Goal: Task Accomplishment & Management: Complete application form

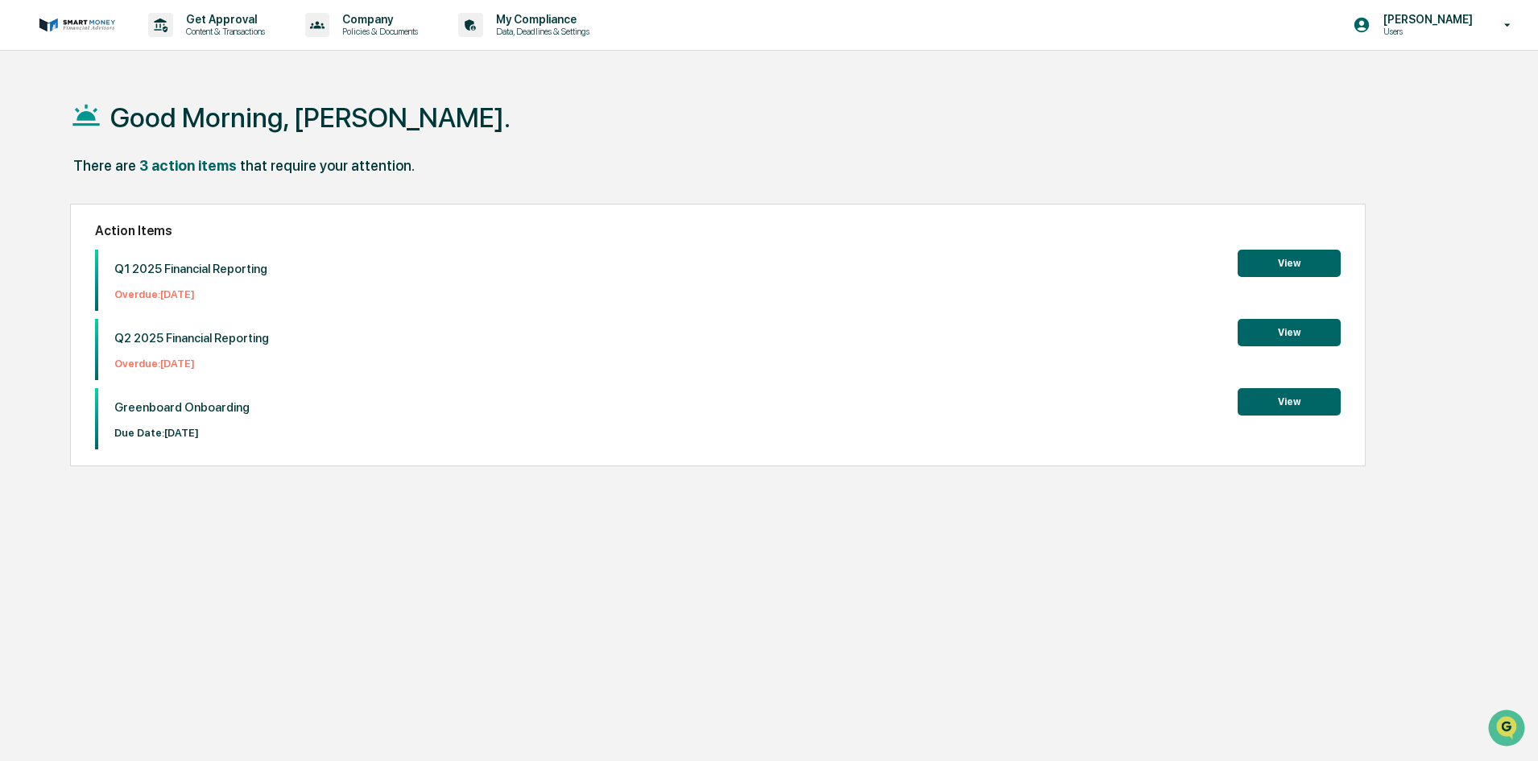
click at [1284, 263] on button "View" at bounding box center [1289, 263] width 103 height 27
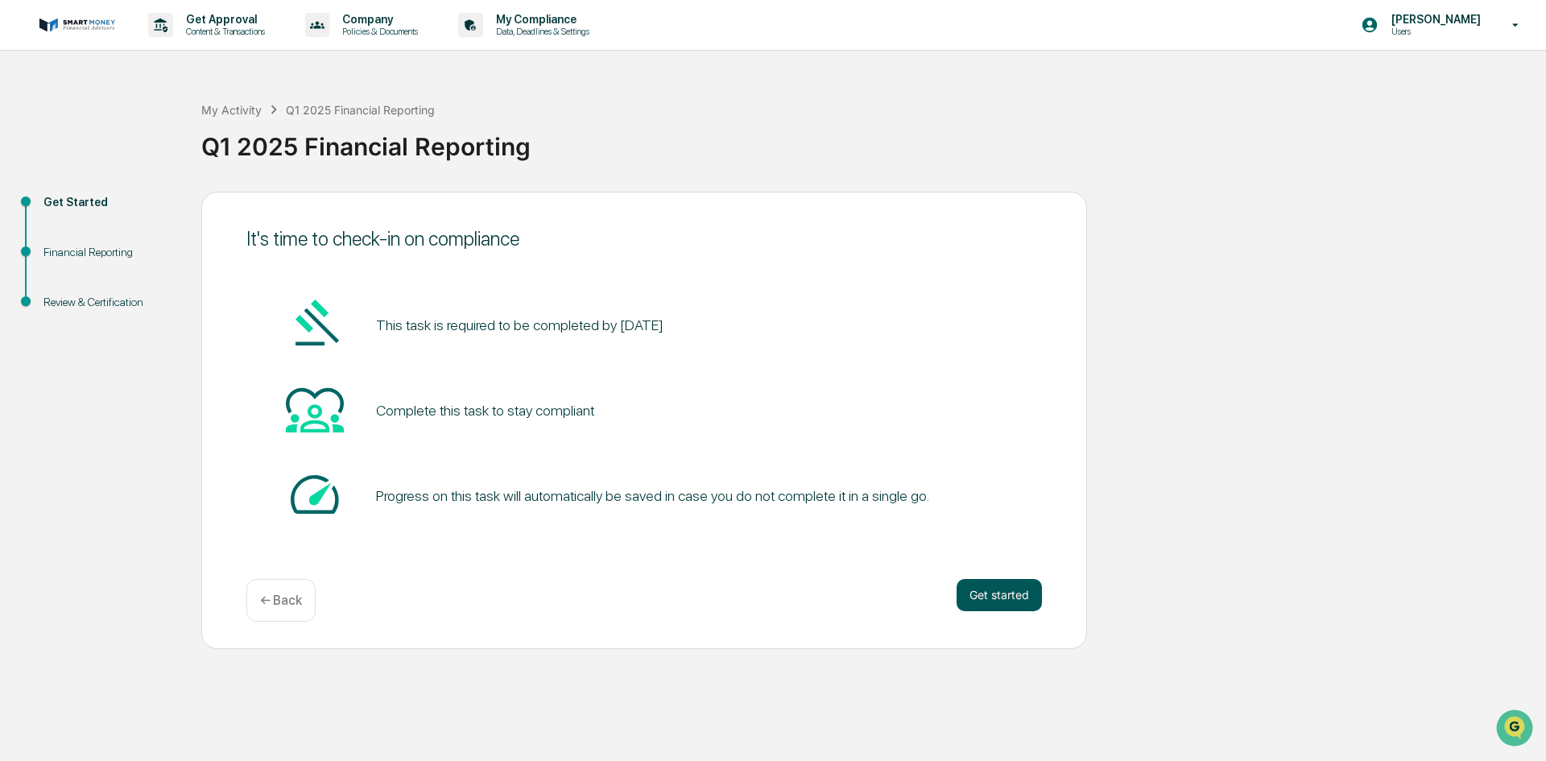
click at [1009, 594] on button "Get started" at bounding box center [999, 595] width 85 height 32
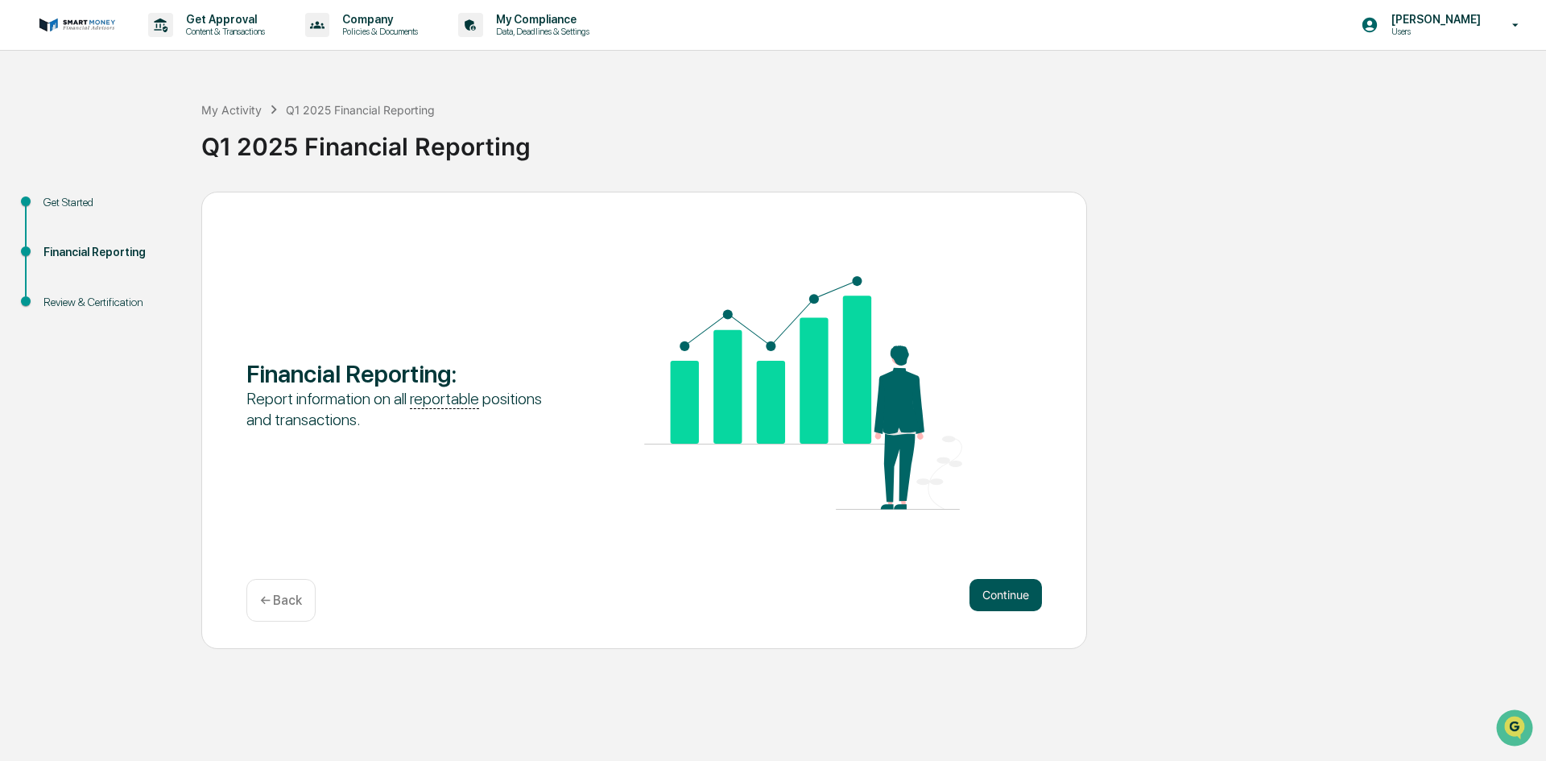
click at [1009, 593] on button "Continue" at bounding box center [1006, 595] width 72 height 32
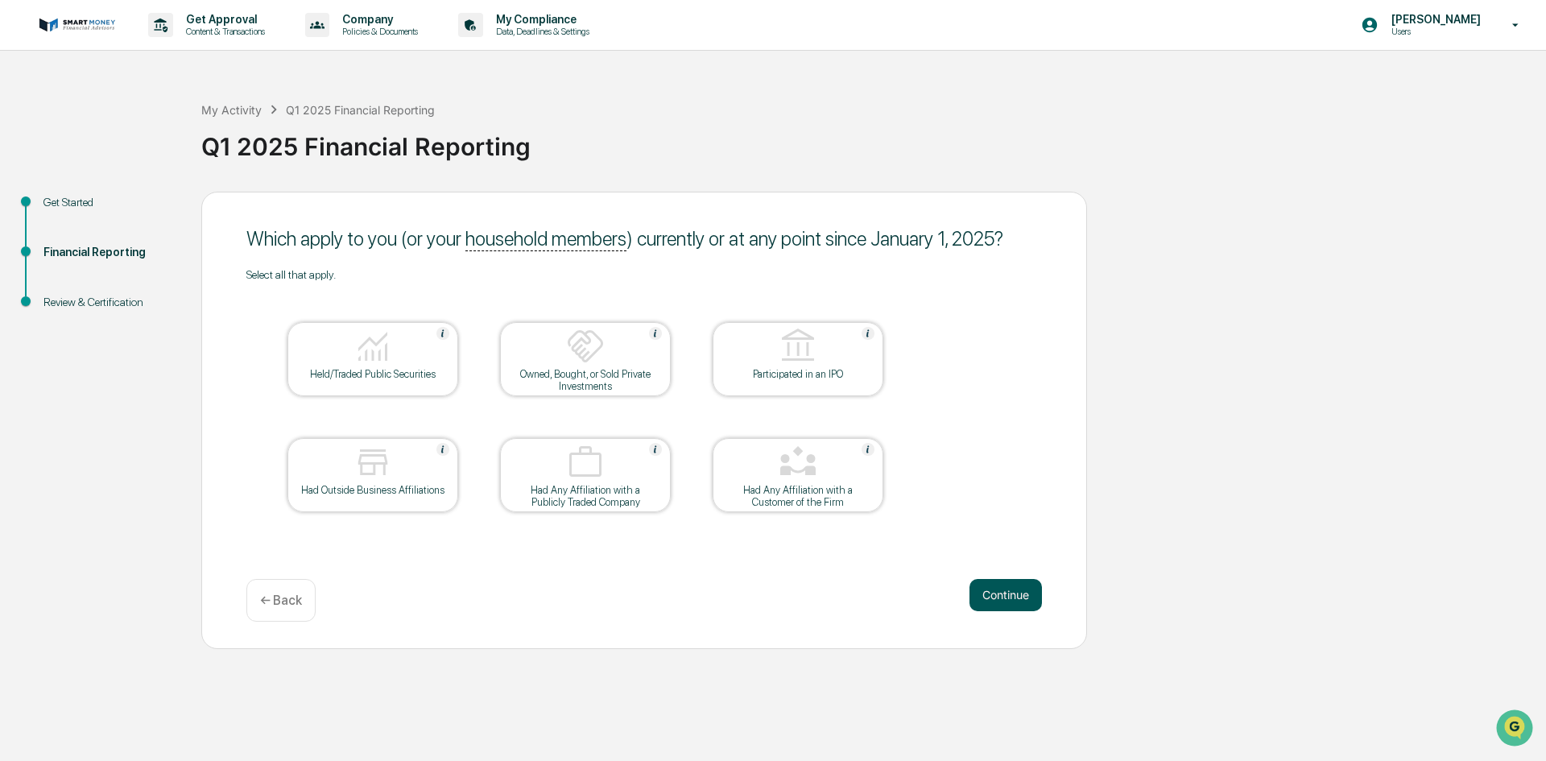
click at [975, 591] on button "Continue" at bounding box center [1006, 595] width 72 height 32
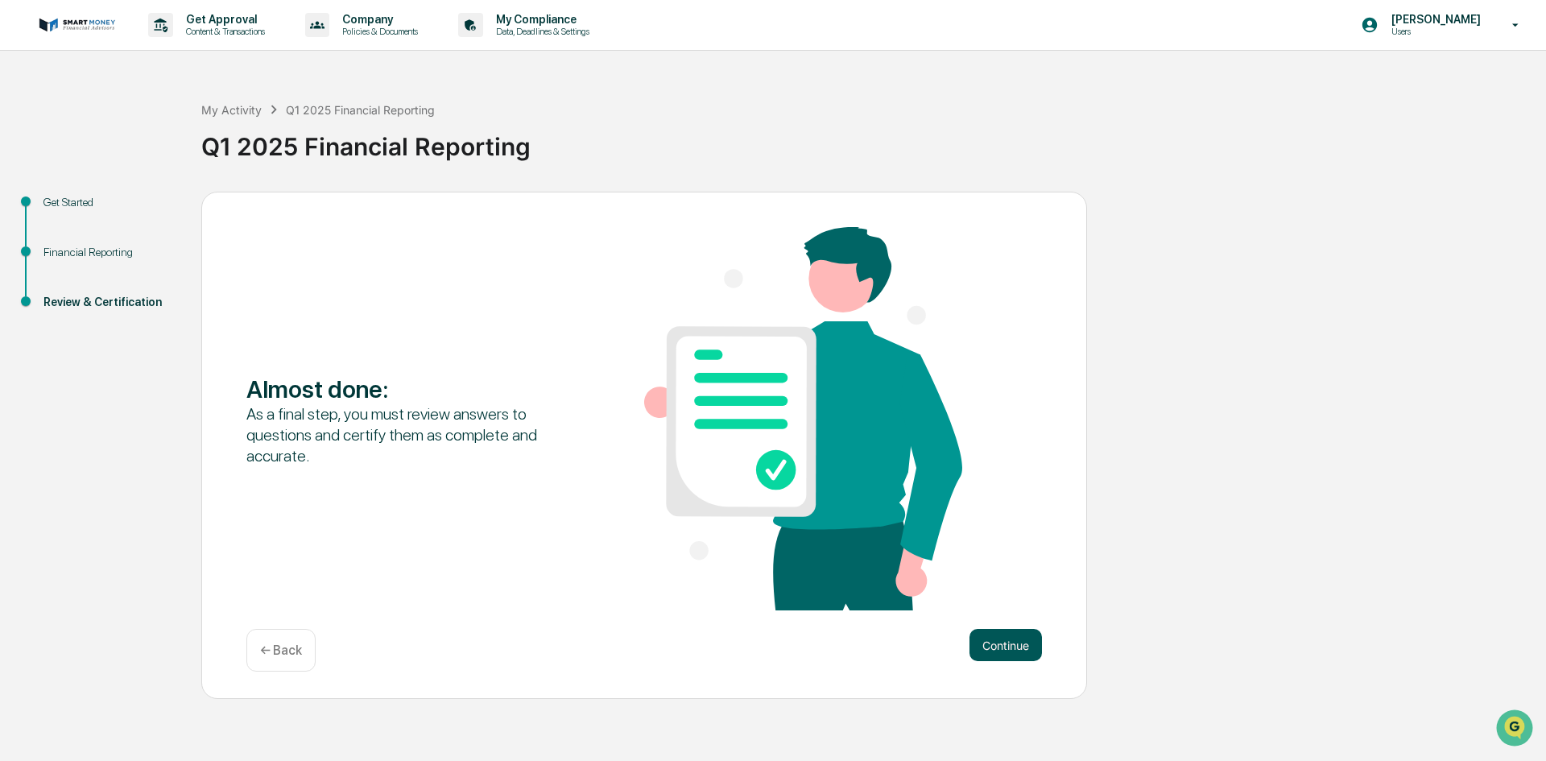
click at [994, 646] on button "Continue" at bounding box center [1006, 645] width 72 height 32
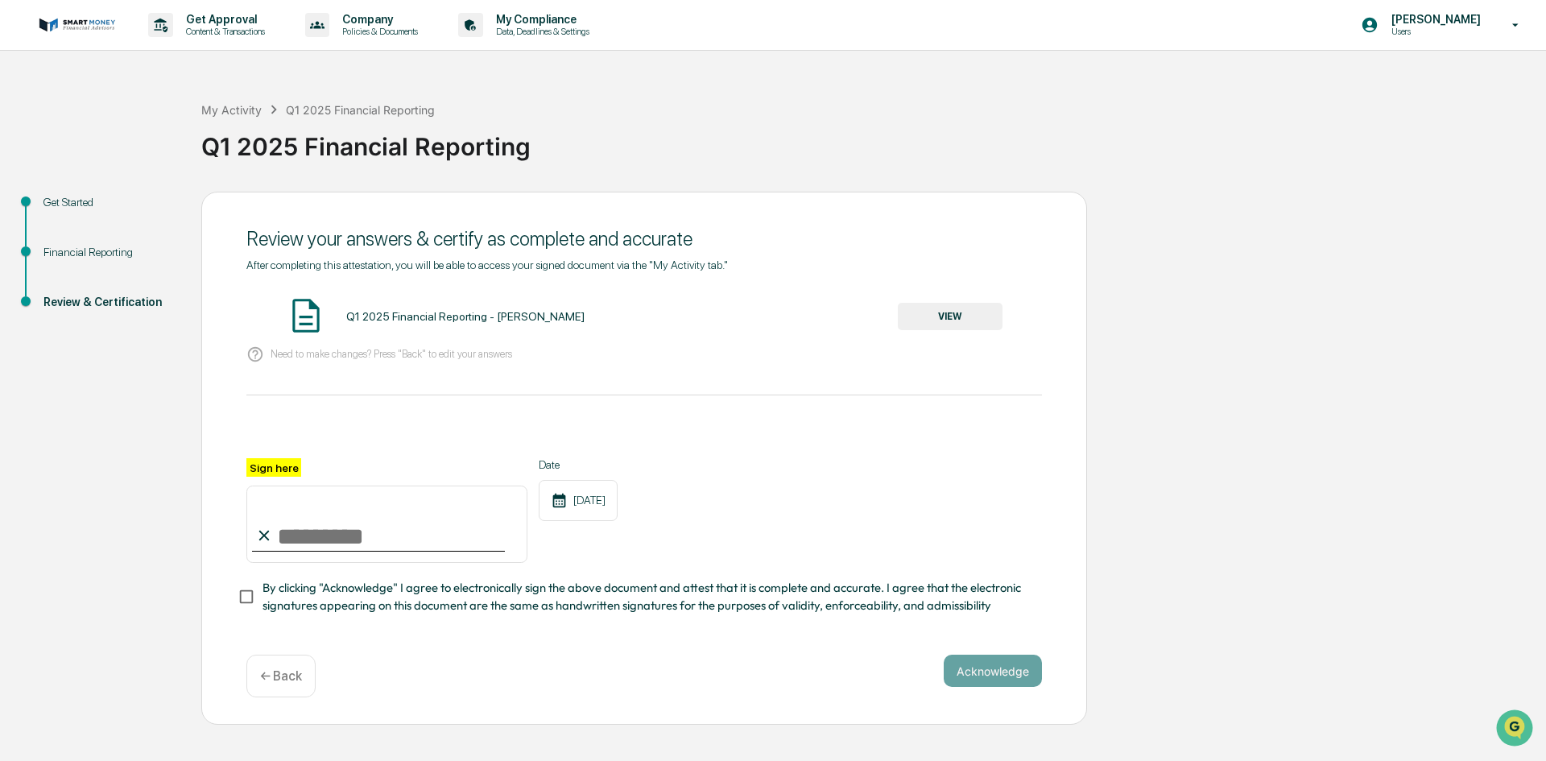
click at [330, 548] on input "Sign here" at bounding box center [386, 524] width 281 height 77
type input "**********"
click at [1012, 683] on button "Acknowledge" at bounding box center [993, 671] width 98 height 32
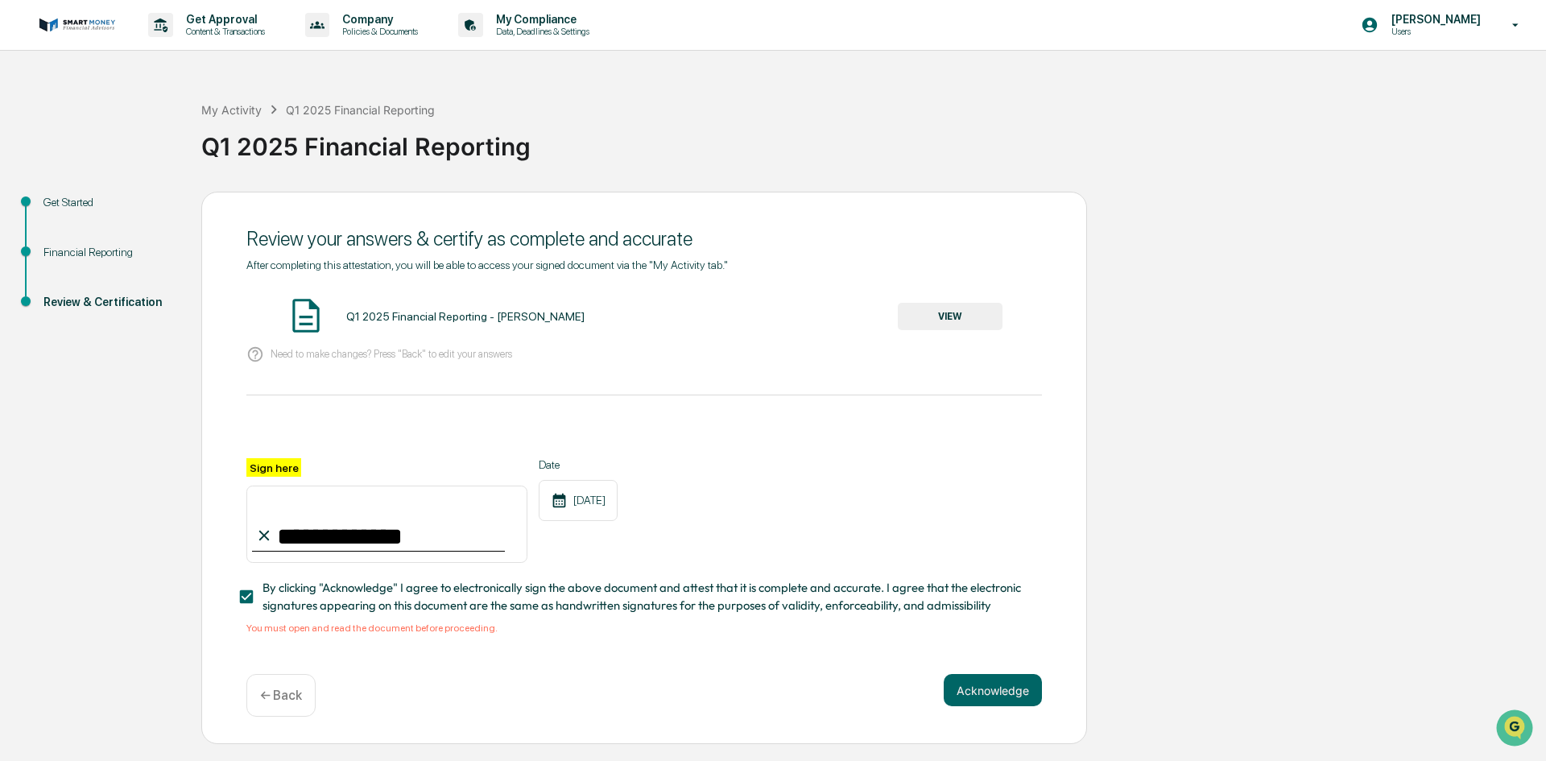
click at [952, 312] on button "VIEW" at bounding box center [950, 316] width 105 height 27
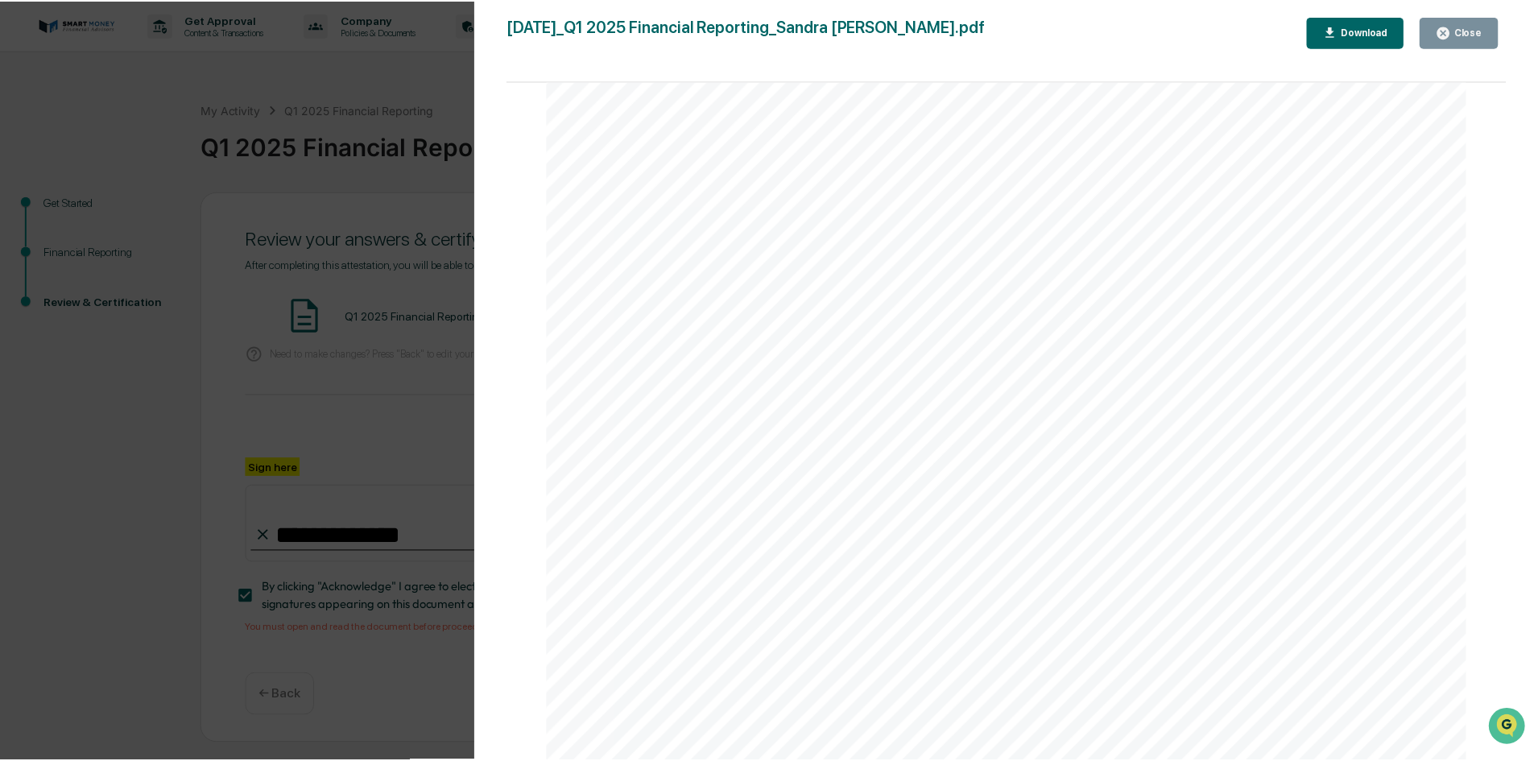
scroll to position [2024, 0]
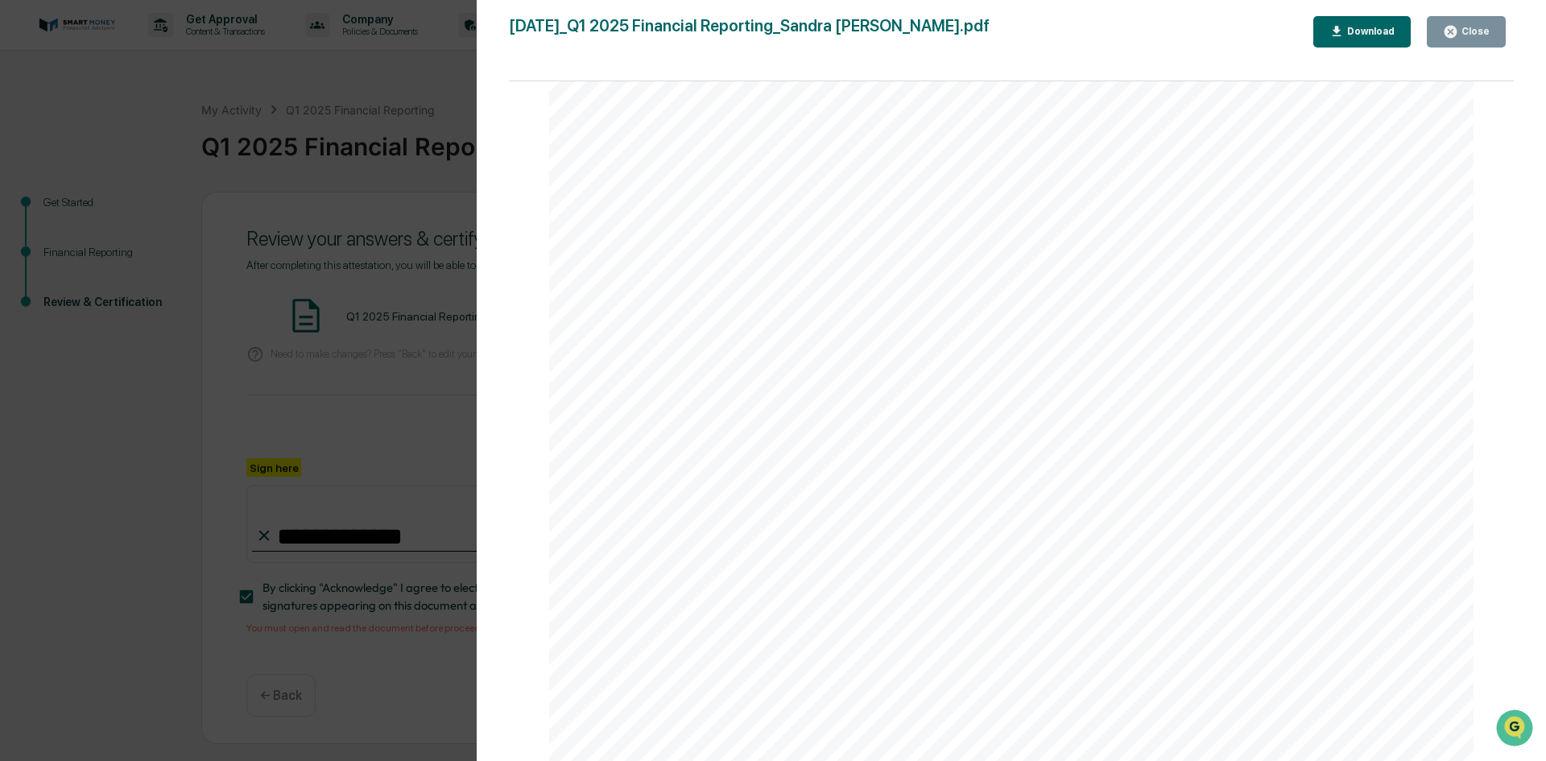
click at [1477, 35] on div "Close" at bounding box center [1473, 31] width 31 height 11
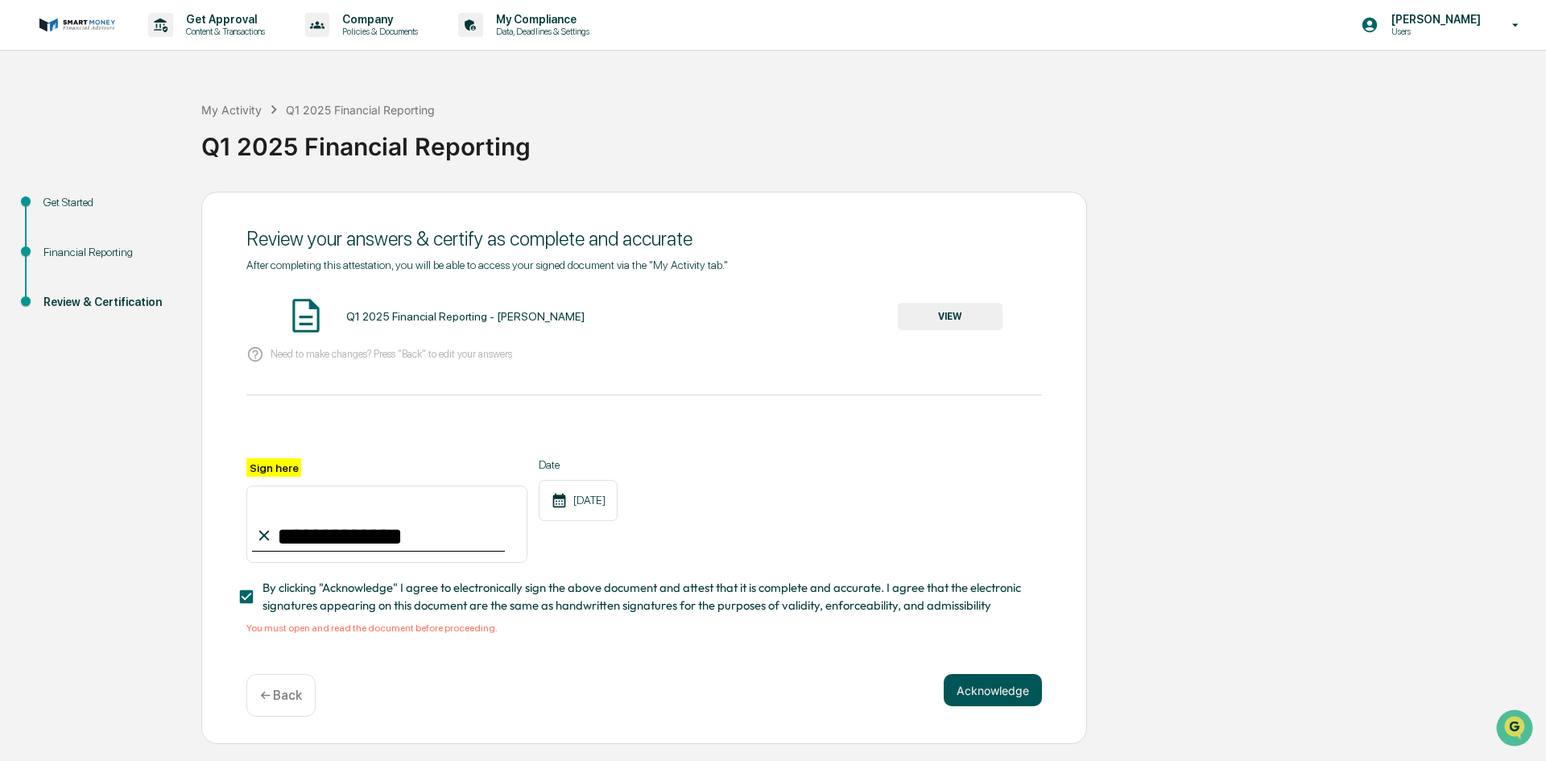
click at [994, 691] on button "Acknowledge" at bounding box center [993, 690] width 98 height 32
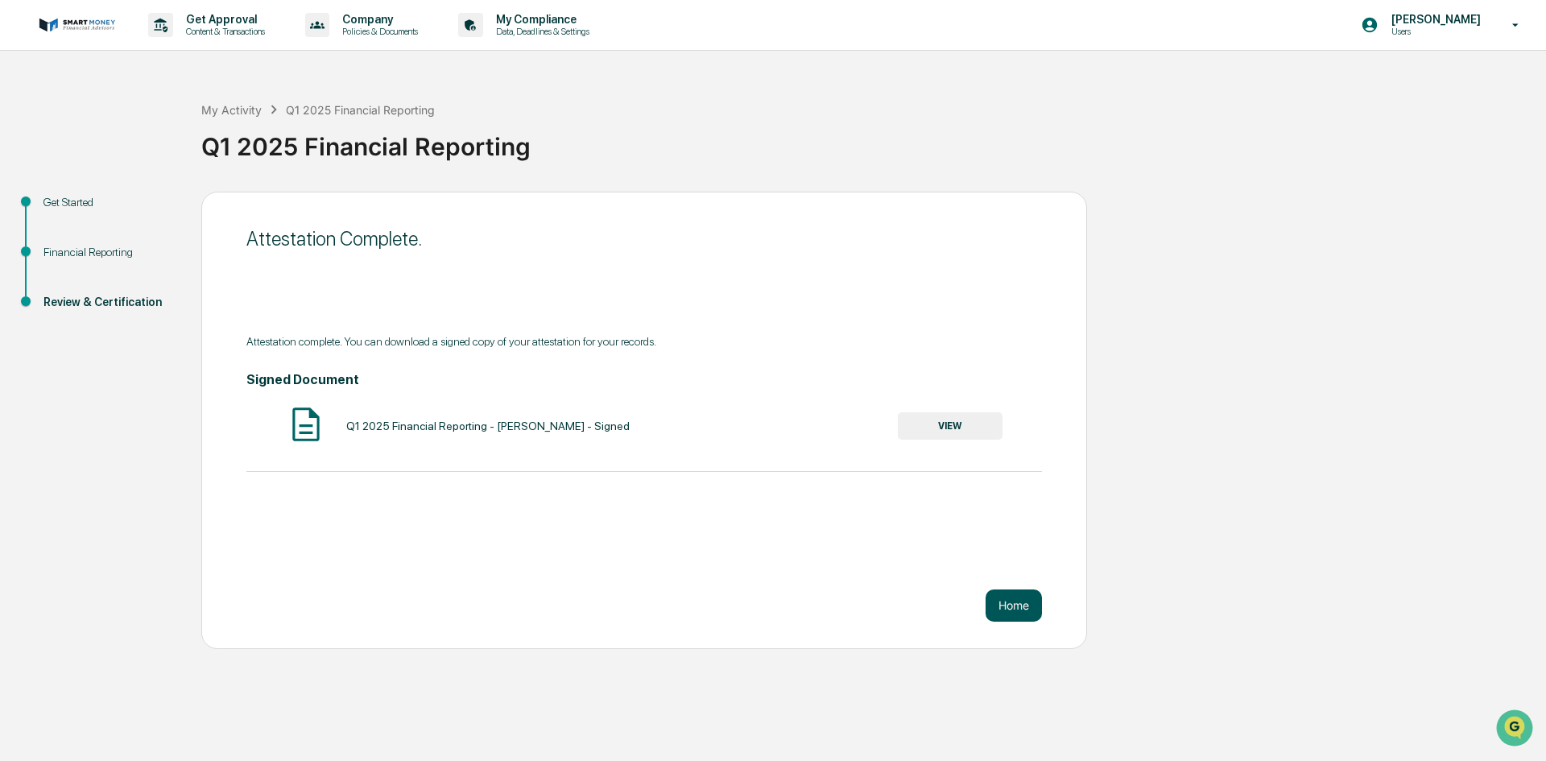
click at [1011, 609] on button "Home" at bounding box center [1014, 605] width 56 height 32
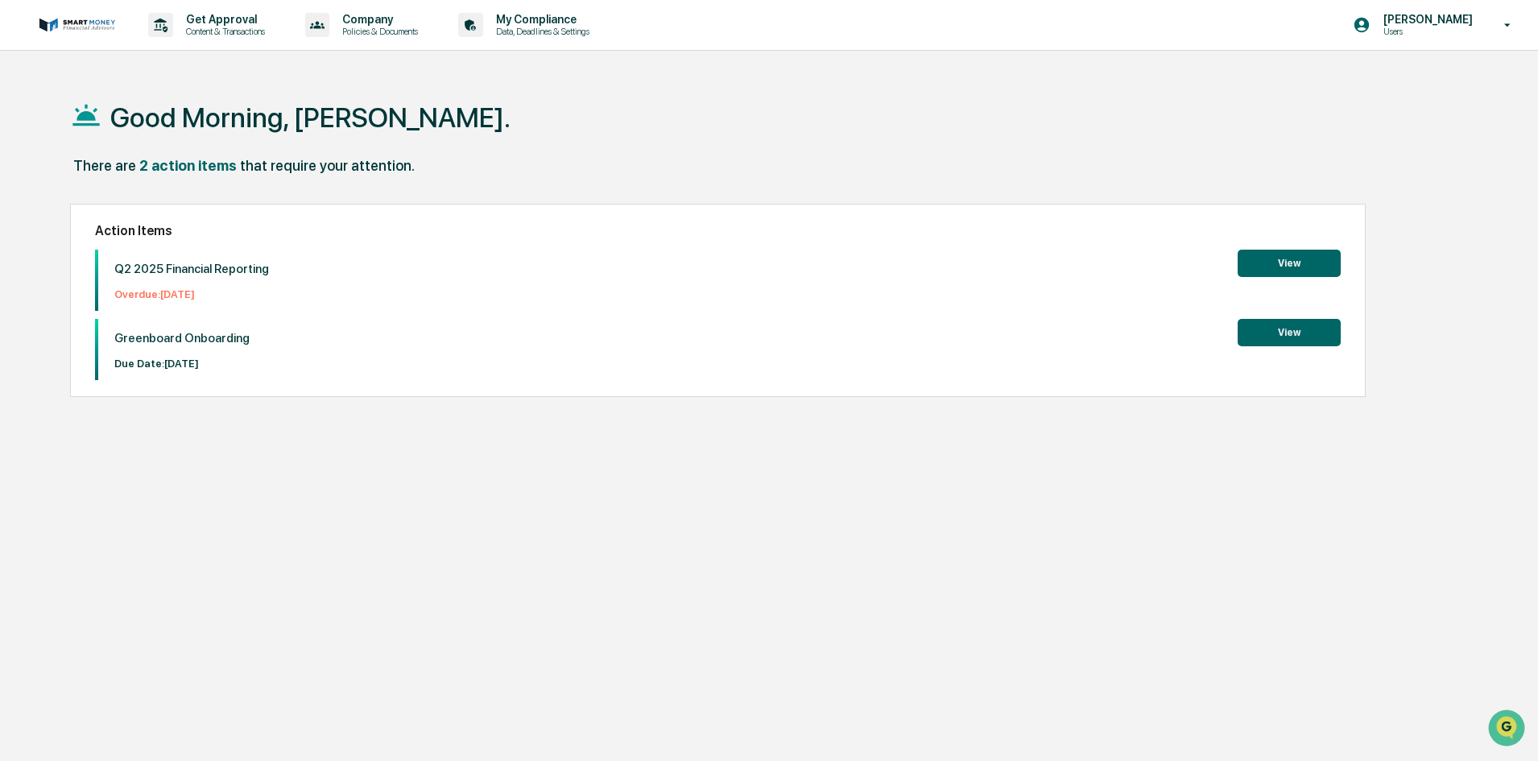
click at [1272, 256] on button "View" at bounding box center [1289, 263] width 103 height 27
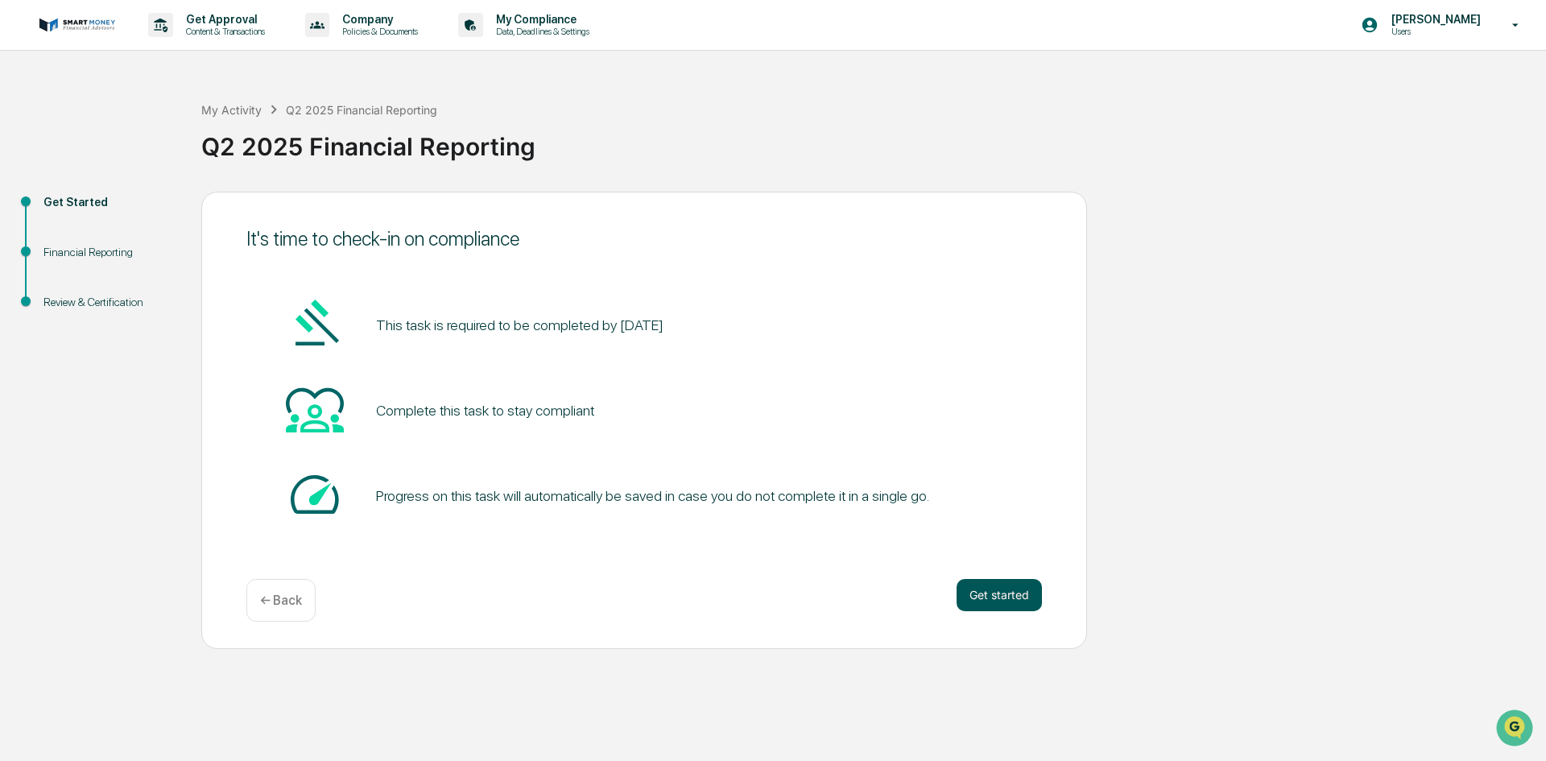
click at [977, 590] on button "Get started" at bounding box center [999, 595] width 85 height 32
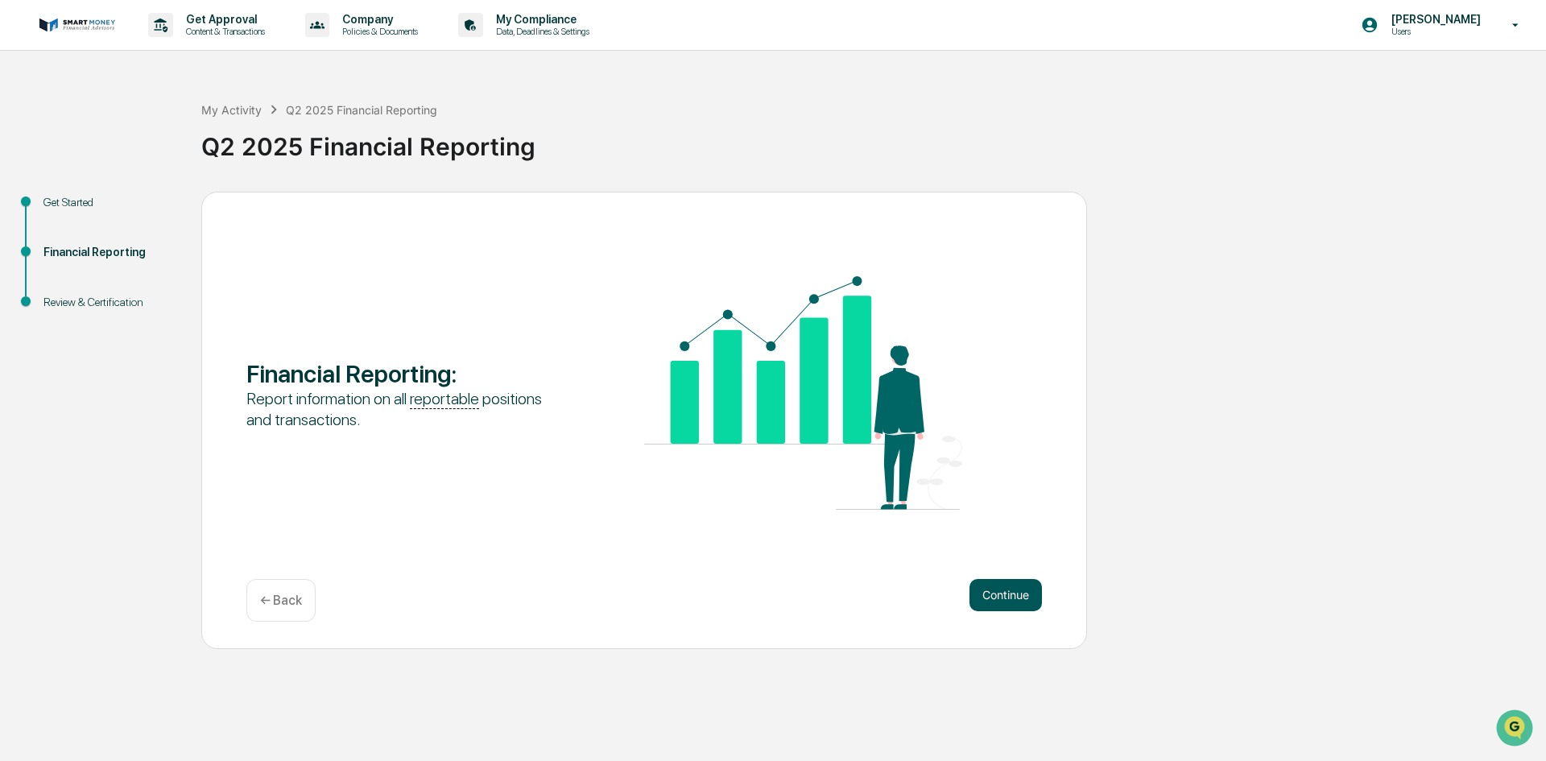
click at [1008, 589] on button "Continue" at bounding box center [1006, 595] width 72 height 32
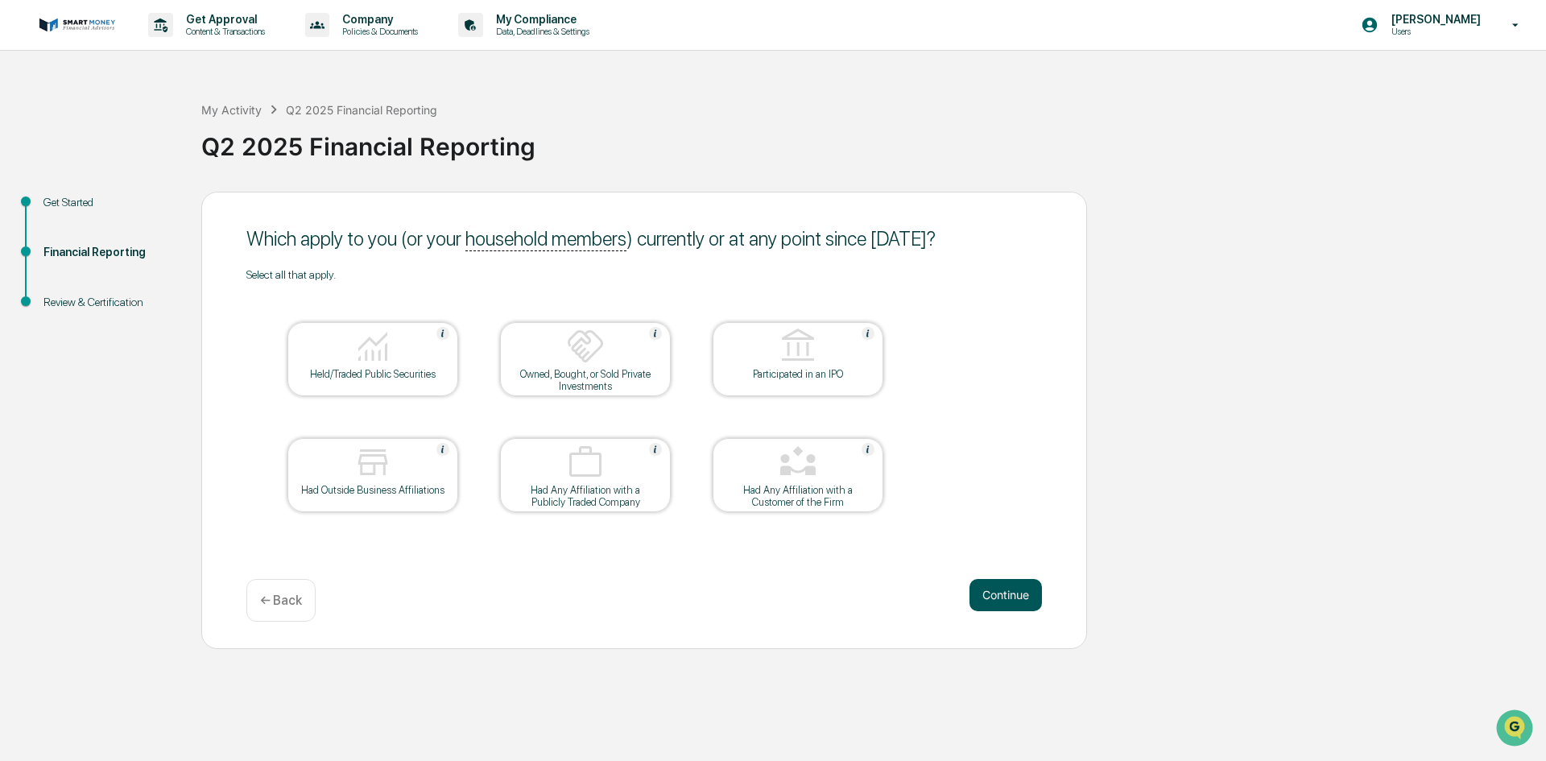
click at [1000, 597] on button "Continue" at bounding box center [1006, 595] width 72 height 32
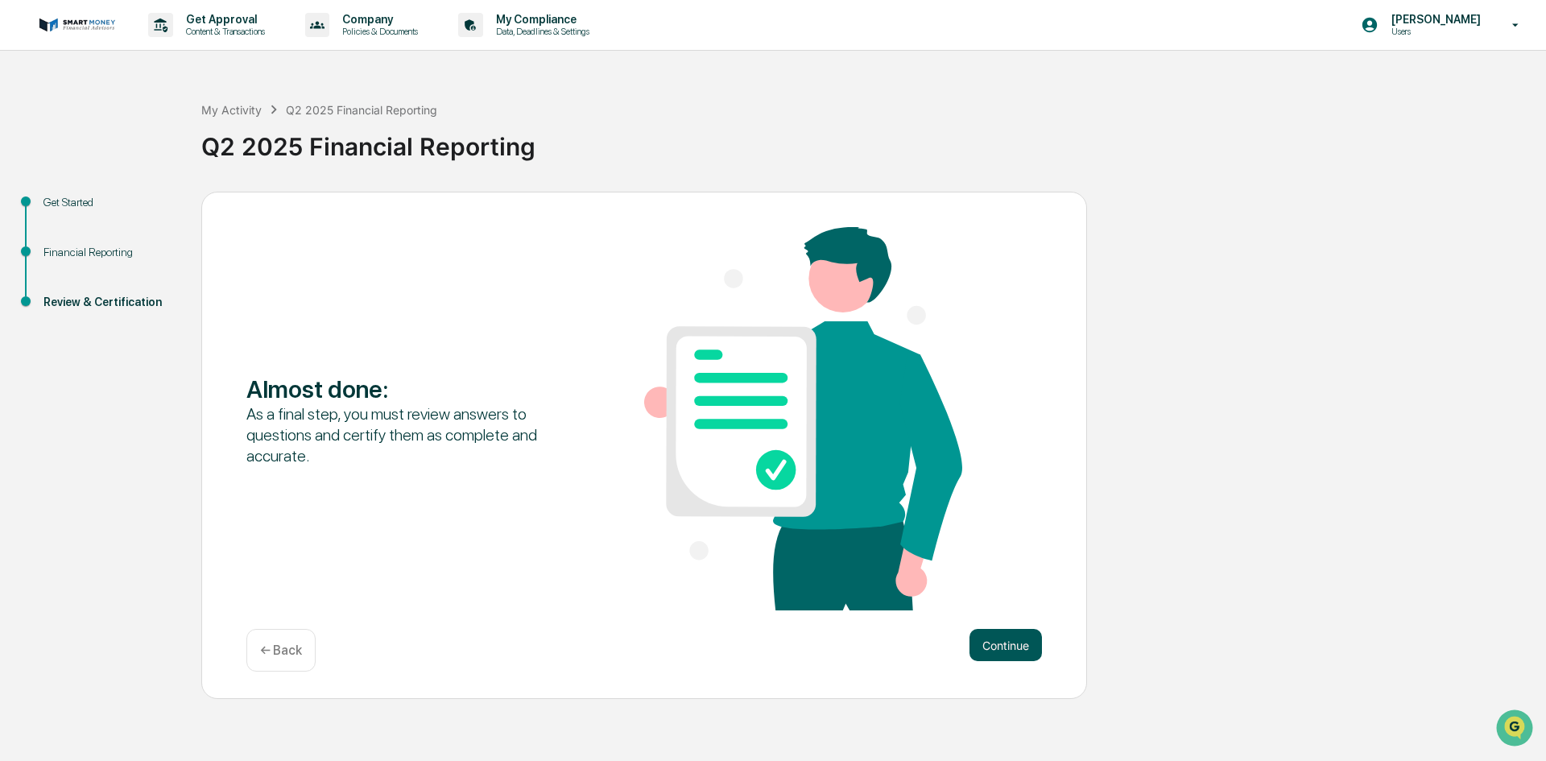
click at [990, 651] on button "Continue" at bounding box center [1006, 645] width 72 height 32
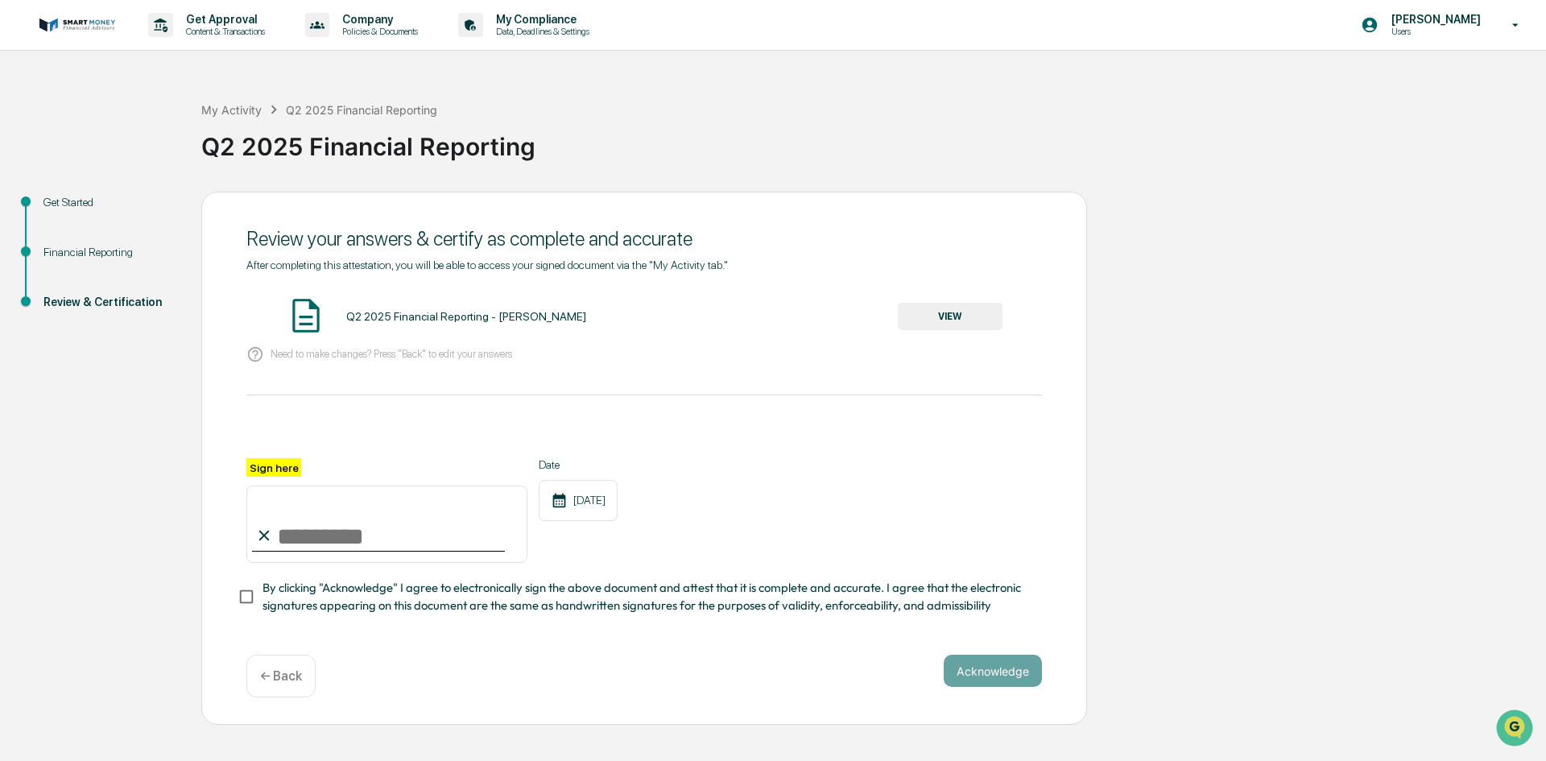
click at [972, 322] on button "VIEW" at bounding box center [950, 316] width 105 height 27
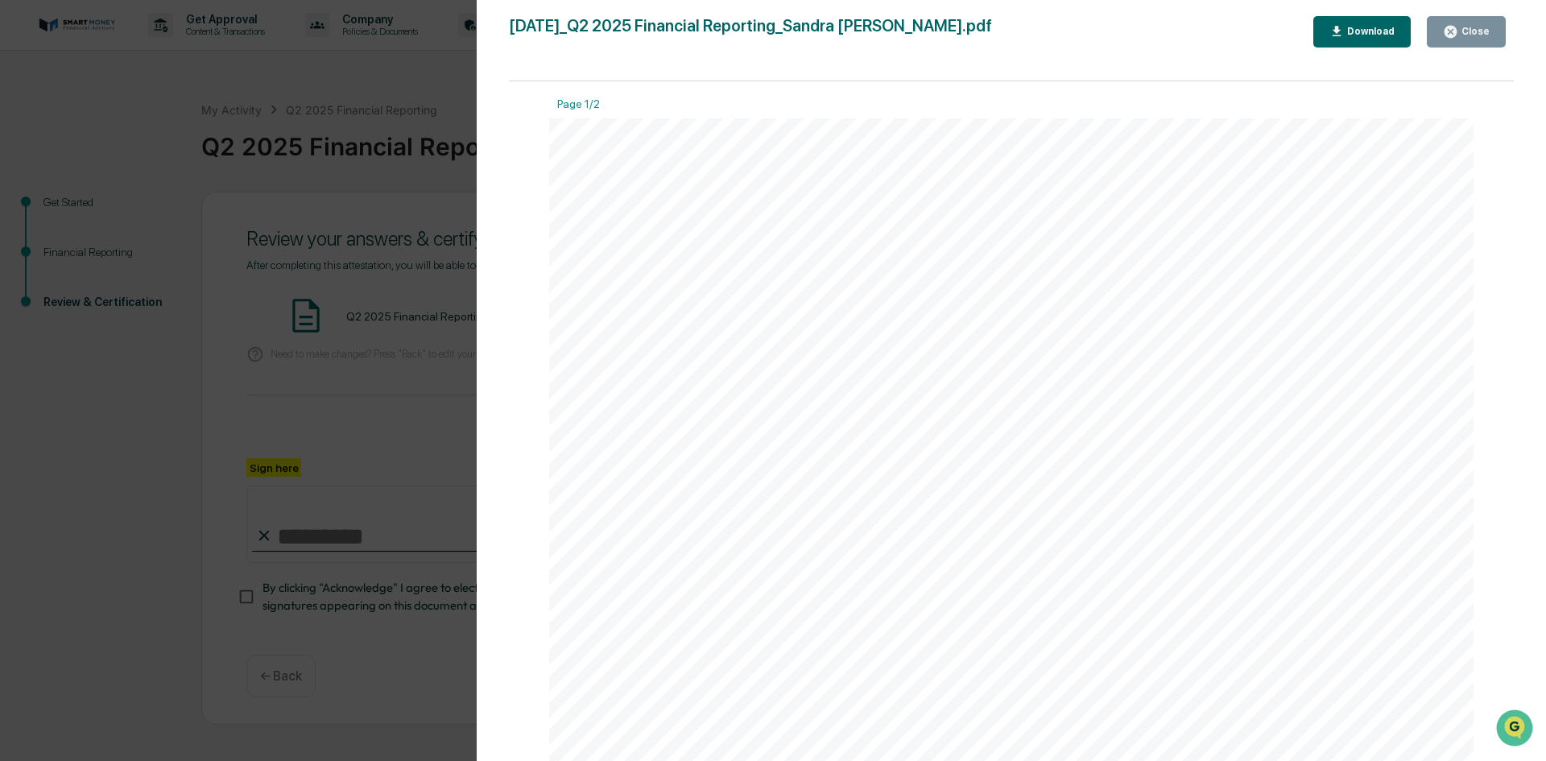
click at [1485, 23] on button "Close" at bounding box center [1466, 31] width 79 height 31
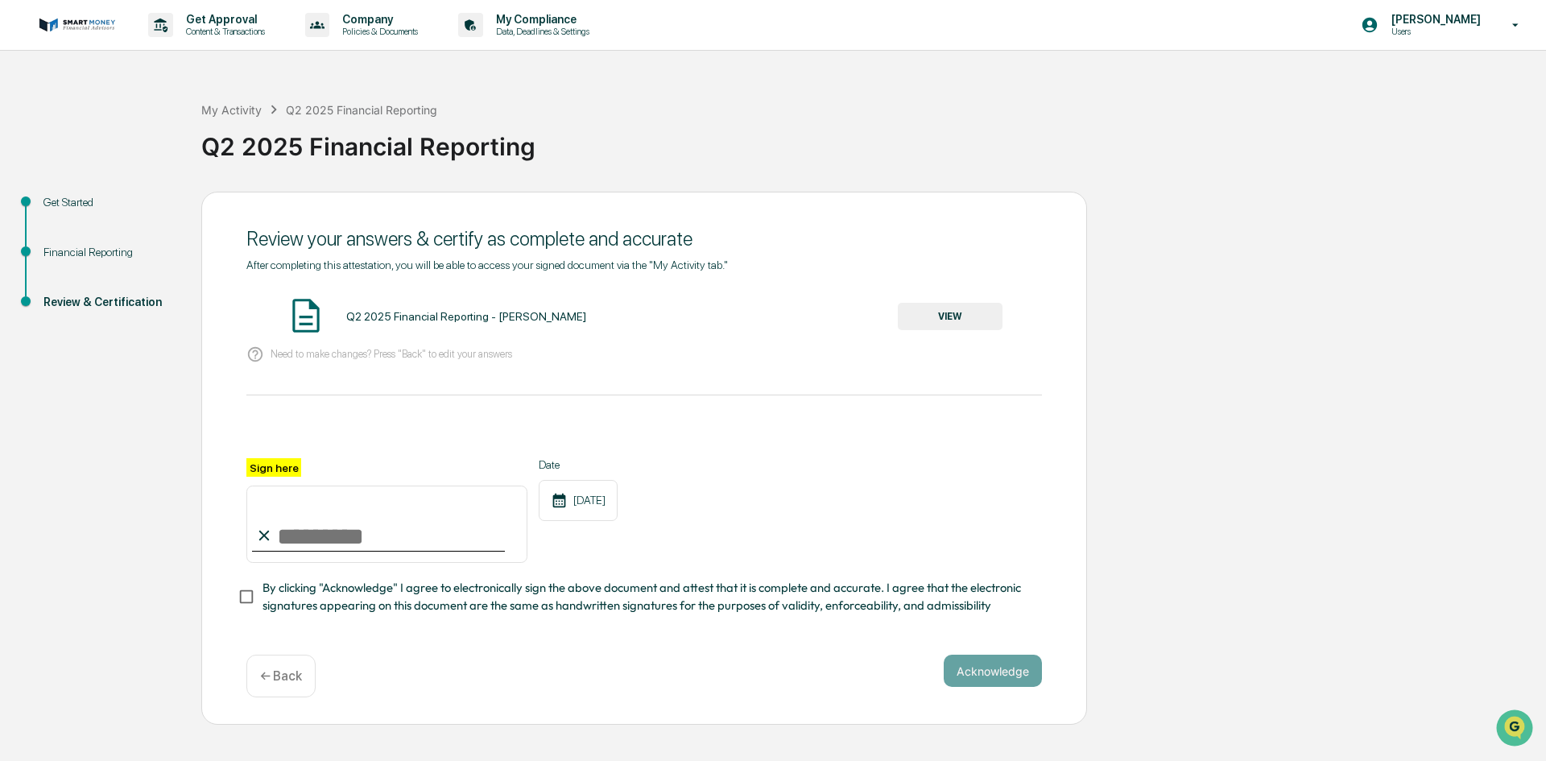
click at [382, 523] on input "Sign here" at bounding box center [386, 524] width 281 height 77
type input "**********"
click at [980, 668] on button "Acknowledge" at bounding box center [993, 671] width 98 height 32
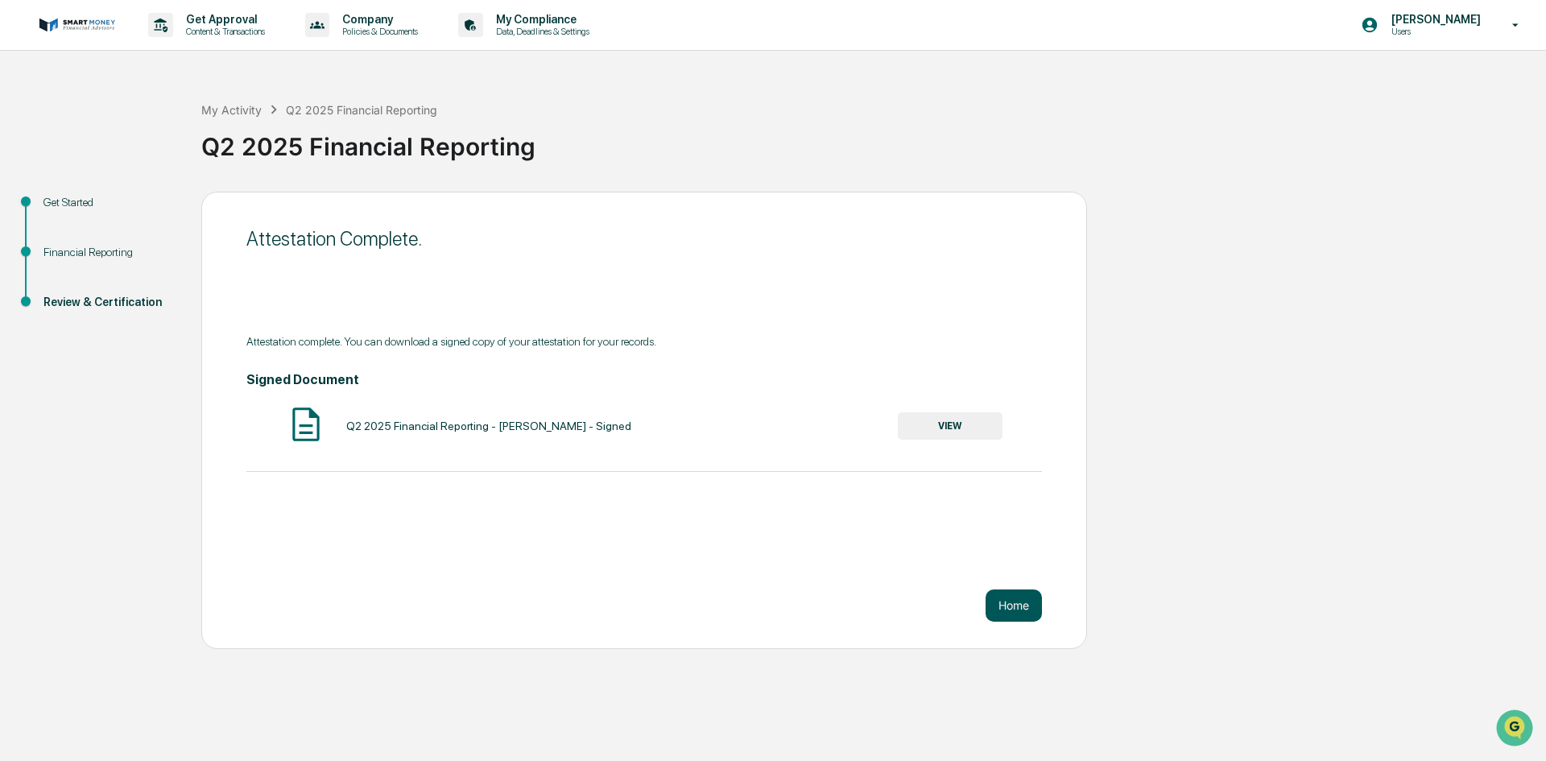
click at [1014, 614] on button "Home" at bounding box center [1014, 605] width 56 height 32
